Goal: Task Accomplishment & Management: Manage account settings

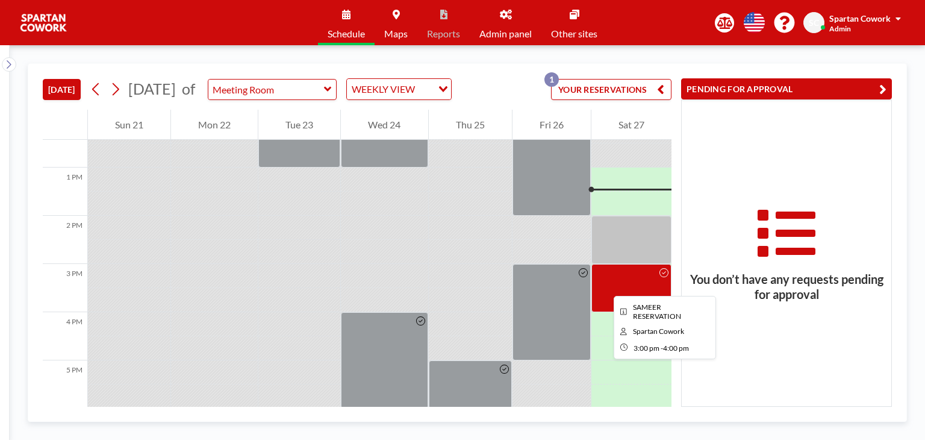
scroll to position [603, 0]
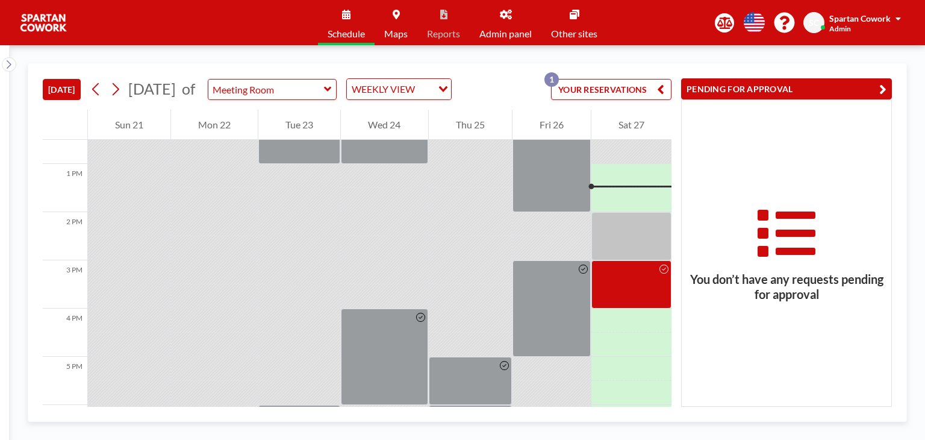
click at [579, 95] on button "YOUR RESERVATIONS 1" at bounding box center [611, 89] width 121 height 21
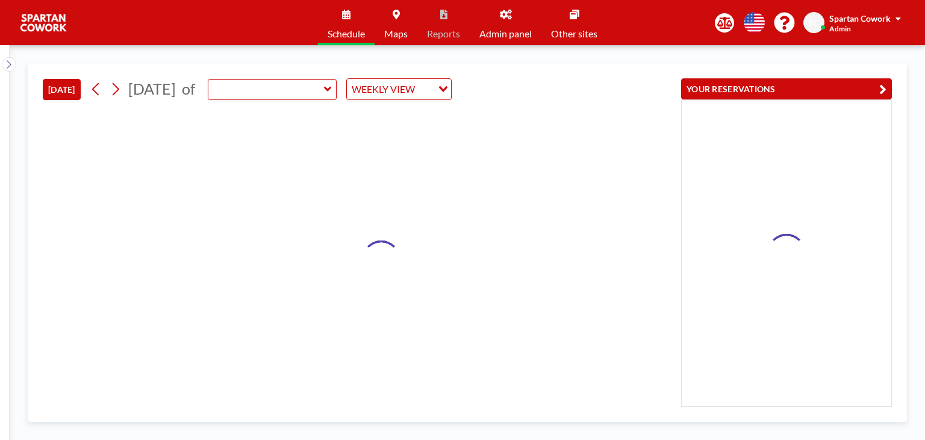
type input "Meeting Room"
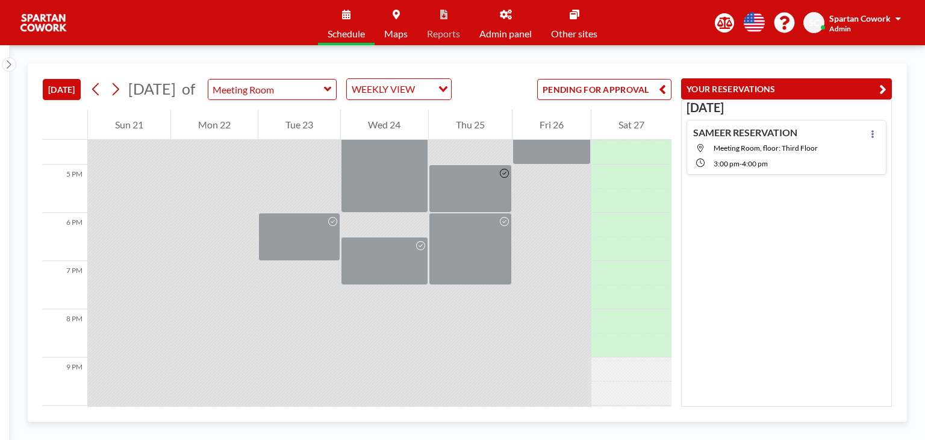
scroll to position [827, 0]
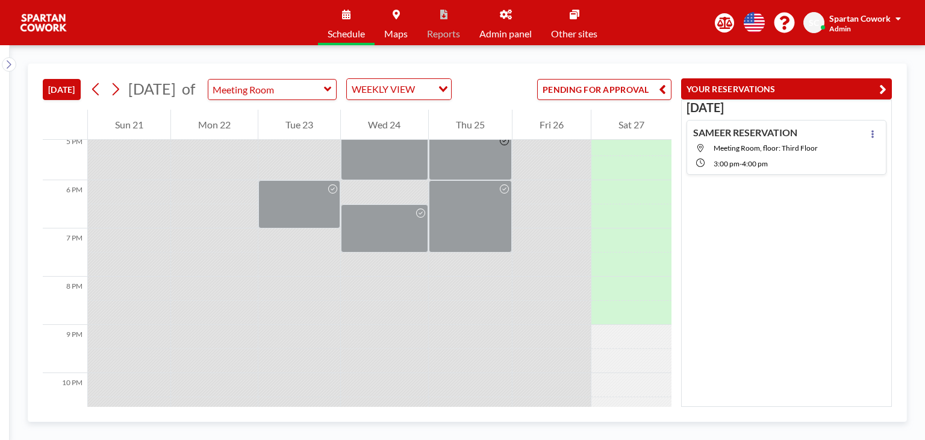
click at [871, 92] on button "YOUR RESERVATIONS" at bounding box center [786, 88] width 211 height 21
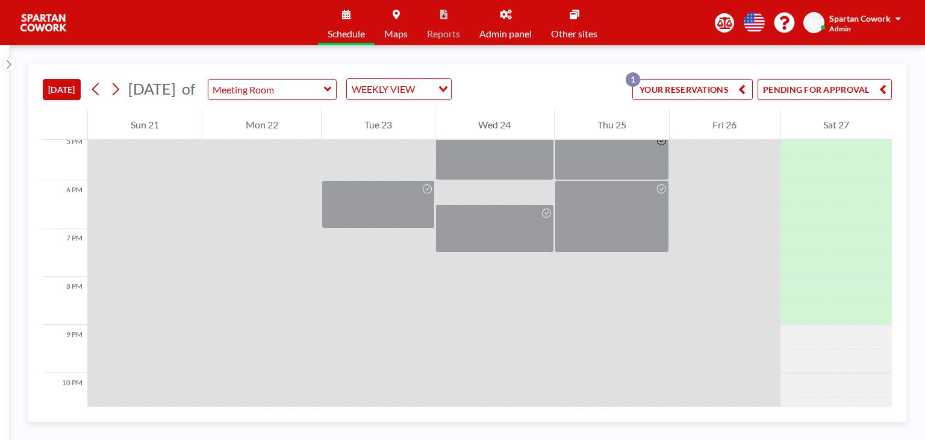
click at [725, 100] on div "YOUR RESERVATIONS 1" at bounding box center [690, 94] width 125 height 31
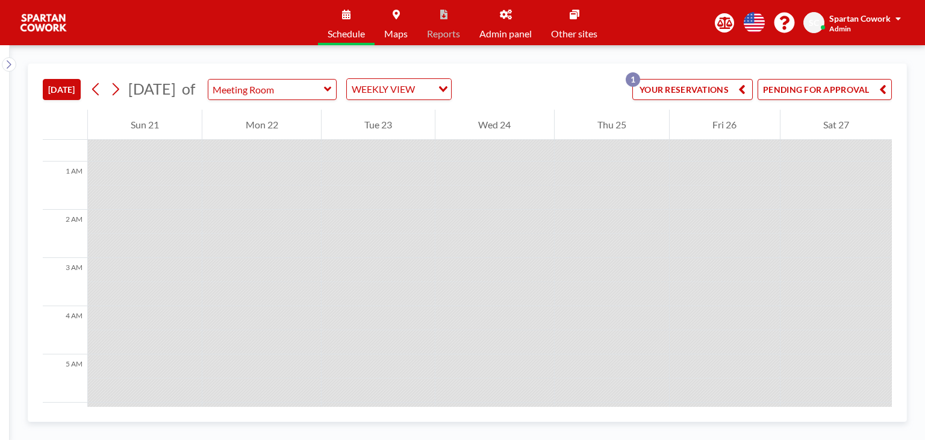
scroll to position [0, 0]
